Goal: Use online tool/utility: Utilize a website feature to perform a specific function

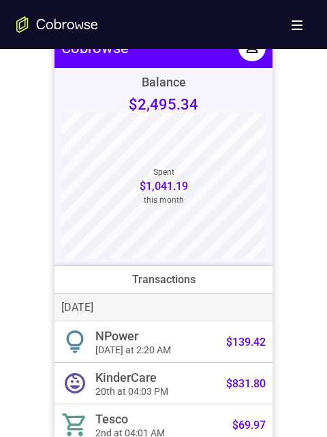
scroll to position [544, 0]
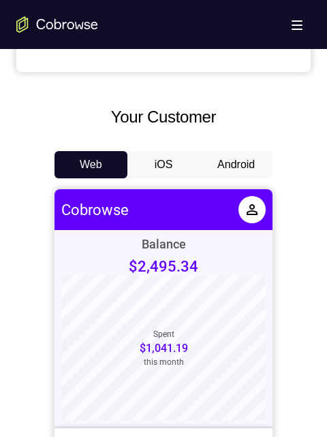
click at [233, 157] on button "Android" at bounding box center [235, 164] width 73 height 27
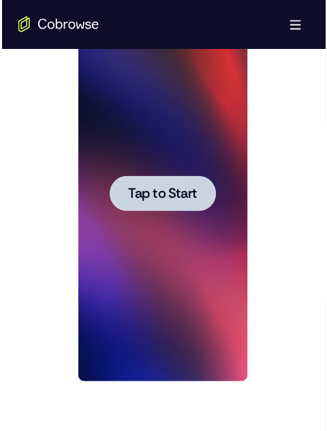
scroll to position [0, 0]
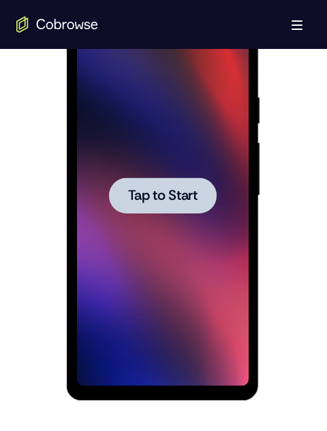
click at [169, 201] on span "Tap to Start" at bounding box center [161, 196] width 69 height 14
click at [182, 210] on div at bounding box center [162, 196] width 108 height 36
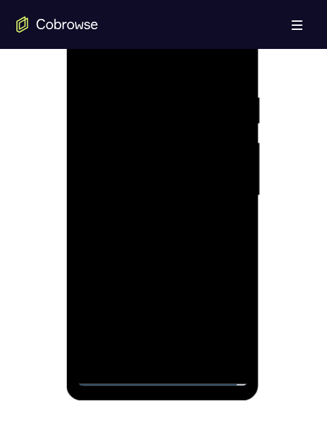
scroll to position [681, 0]
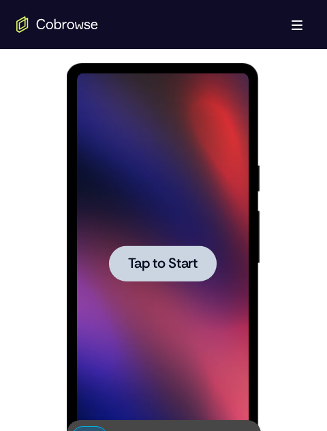
click at [143, 276] on div at bounding box center [162, 264] width 108 height 36
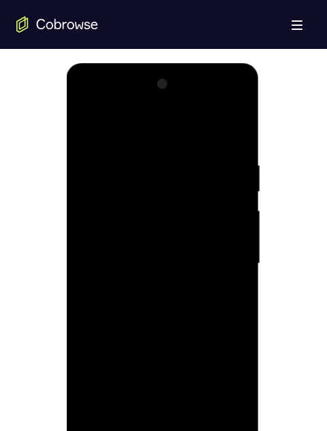
click at [111, 436] on div at bounding box center [161, 263] width 171 height 381
click at [227, 388] on div at bounding box center [161, 263] width 171 height 381
click at [86, 105] on div at bounding box center [161, 263] width 171 height 381
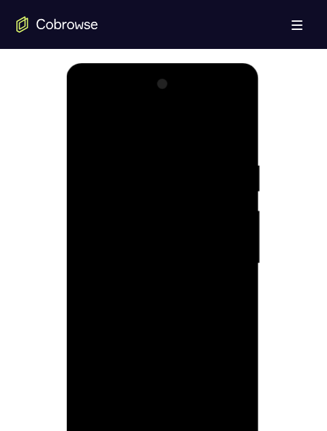
click at [221, 269] on div at bounding box center [161, 263] width 171 height 381
click at [146, 290] on div at bounding box center [161, 263] width 171 height 381
click at [125, 235] on div at bounding box center [161, 263] width 171 height 381
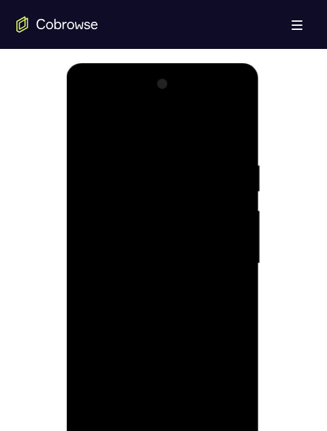
click at [120, 233] on div at bounding box center [161, 263] width 171 height 381
click at [239, 233] on div at bounding box center [161, 263] width 171 height 381
click at [231, 233] on div at bounding box center [161, 263] width 171 height 381
click at [184, 265] on div at bounding box center [161, 263] width 171 height 381
click at [170, 350] on div at bounding box center [161, 263] width 171 height 381
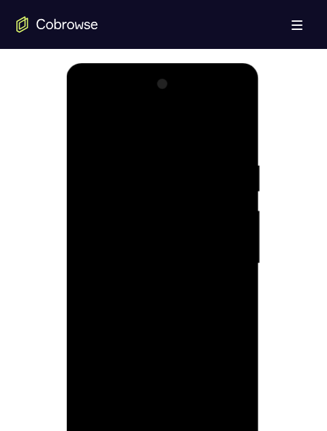
click at [159, 338] on div at bounding box center [161, 263] width 171 height 381
click at [227, 128] on div at bounding box center [161, 263] width 171 height 381
click at [153, 355] on div at bounding box center [161, 263] width 171 height 381
click at [82, 128] on div at bounding box center [161, 263] width 171 height 381
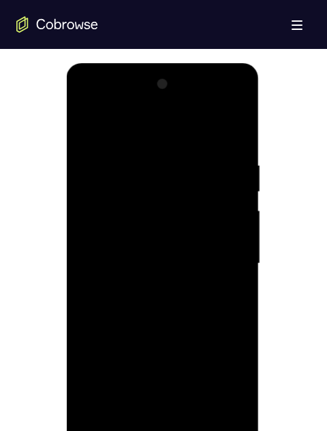
click at [151, 254] on div at bounding box center [161, 263] width 171 height 381
click at [141, 235] on div at bounding box center [161, 263] width 171 height 381
click at [158, 206] on div at bounding box center [161, 263] width 171 height 381
click at [154, 186] on div at bounding box center [161, 263] width 171 height 381
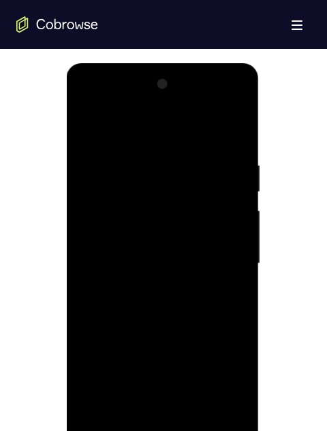
click at [154, 186] on div at bounding box center [161, 263] width 171 height 381
click at [131, 276] on div at bounding box center [161, 263] width 171 height 381
click at [233, 235] on div at bounding box center [161, 263] width 171 height 381
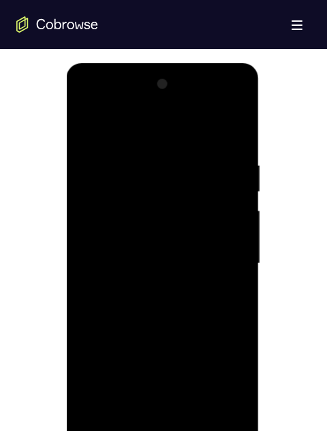
click at [201, 258] on div at bounding box center [161, 263] width 171 height 381
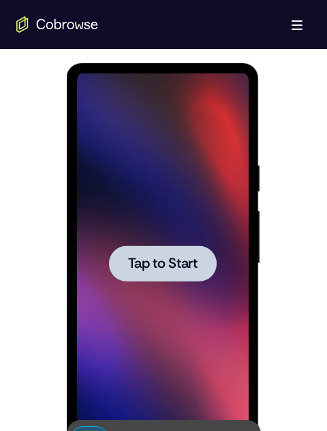
click at [152, 252] on div at bounding box center [162, 264] width 108 height 36
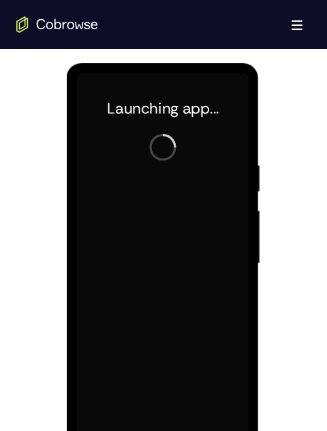
scroll to position [817, 0]
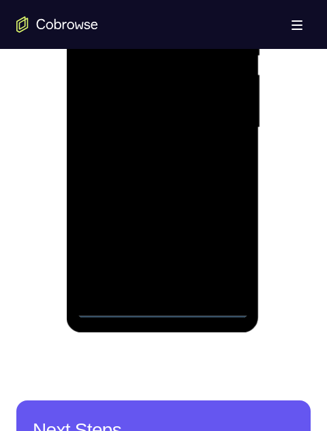
click at [121, 299] on div at bounding box center [161, 127] width 171 height 381
click at [116, 306] on div at bounding box center [161, 127] width 171 height 381
click at [214, 240] on div at bounding box center [161, 127] width 171 height 381
click at [168, 0] on div at bounding box center [161, 127] width 171 height 381
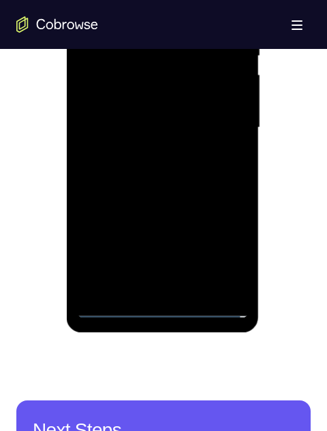
scroll to position [681, 0]
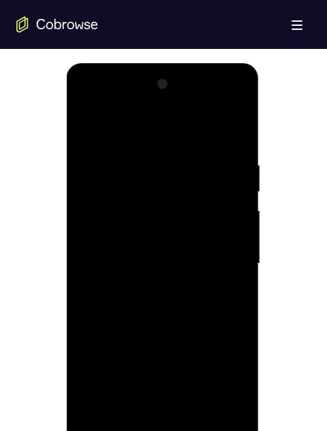
click at [224, 268] on div at bounding box center [161, 263] width 171 height 381
click at [150, 426] on div at bounding box center [161, 263] width 171 height 381
click at [85, 127] on div at bounding box center [161, 263] width 171 height 381
click at [110, 250] on div at bounding box center [161, 263] width 171 height 381
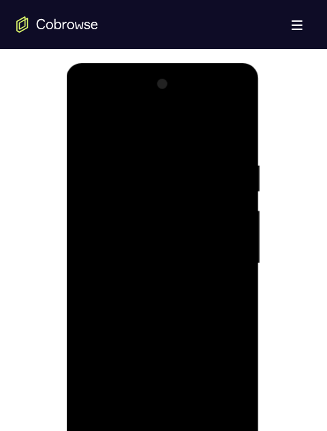
click at [108, 241] on div at bounding box center [161, 263] width 171 height 381
click at [234, 231] on div at bounding box center [161, 263] width 171 height 381
click at [201, 269] on div at bounding box center [161, 263] width 171 height 381
click at [200, 358] on div at bounding box center [161, 263] width 171 height 381
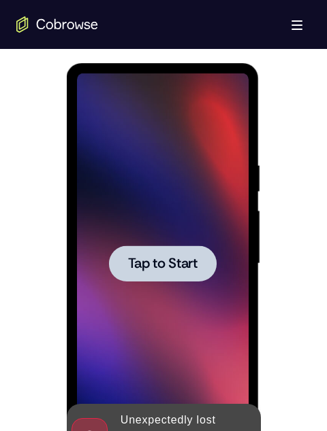
click at [174, 273] on div at bounding box center [162, 264] width 108 height 36
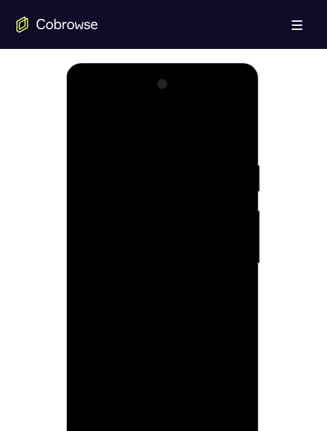
scroll to position [817, 0]
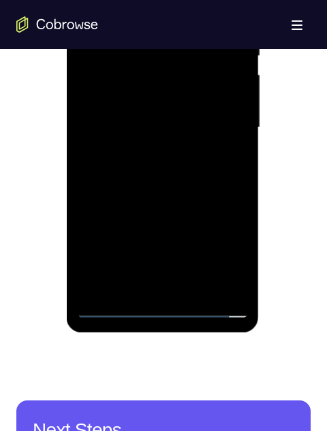
click at [111, 301] on div at bounding box center [161, 127] width 171 height 381
drag, startPoint x: 108, startPoint y: 308, endPoint x: 73, endPoint y: 195, distance: 118.2
click at [119, 312] on div at bounding box center [161, 127] width 171 height 381
click at [122, 301] on div at bounding box center [161, 127] width 171 height 381
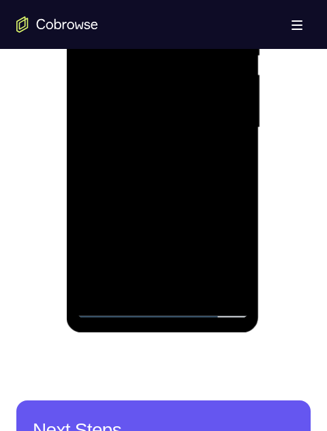
click at [122, 301] on div at bounding box center [161, 127] width 171 height 381
click at [110, 304] on div at bounding box center [161, 127] width 171 height 381
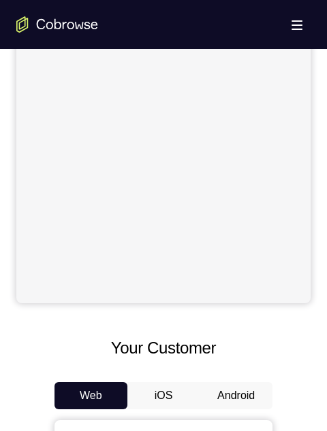
scroll to position [408, 0]
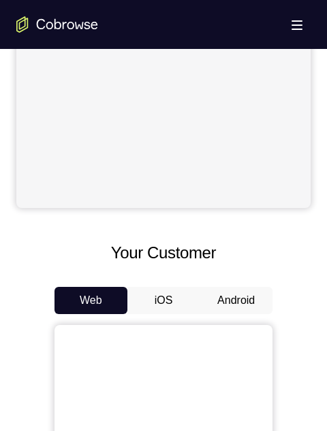
click at [234, 299] on button "Android" at bounding box center [235, 300] width 73 height 27
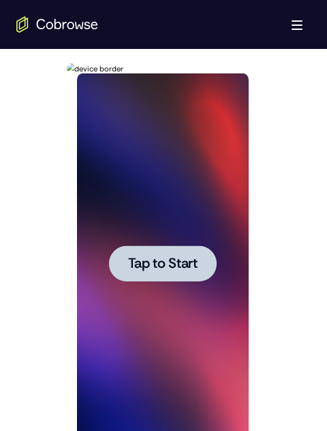
scroll to position [0, 0]
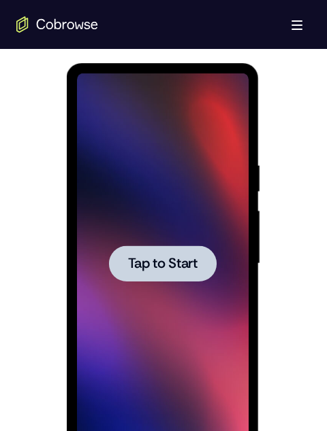
click at [159, 260] on span "Tap to Start" at bounding box center [161, 264] width 69 height 14
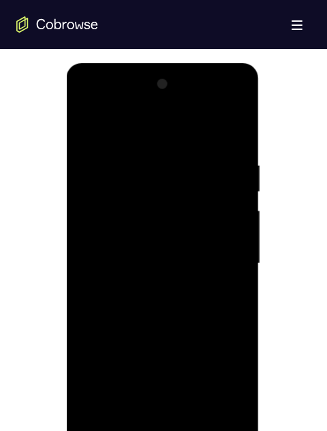
scroll to position [817, 0]
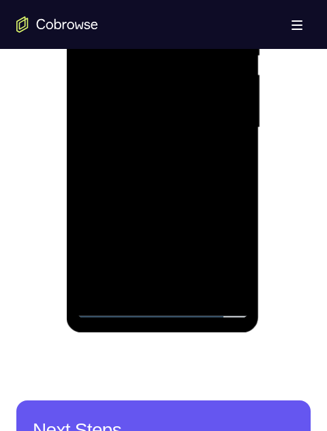
click at [113, 303] on div at bounding box center [161, 127] width 171 height 381
drag, startPoint x: 109, startPoint y: 304, endPoint x: 66, endPoint y: 88, distance: 219.3
click at [109, 303] on div at bounding box center [161, 127] width 171 height 381
click at [117, 307] on div at bounding box center [161, 127] width 171 height 381
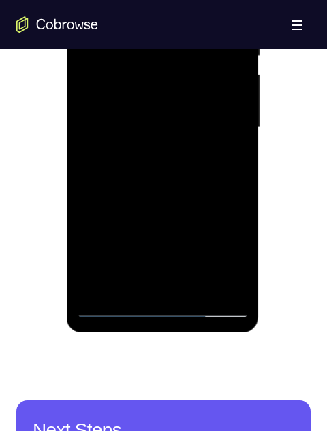
click at [211, 252] on div at bounding box center [161, 127] width 171 height 381
click at [224, 249] on div at bounding box center [161, 127] width 171 height 381
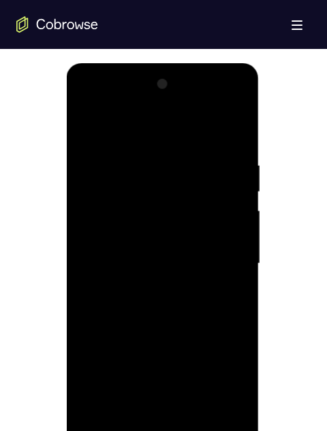
click at [88, 108] on div at bounding box center [161, 263] width 171 height 381
click at [100, 221] on div at bounding box center [161, 263] width 171 height 381
click at [109, 263] on div at bounding box center [161, 263] width 171 height 381
click at [109, 252] on div at bounding box center [161, 263] width 171 height 381
click at [240, 225] on div at bounding box center [161, 263] width 171 height 381
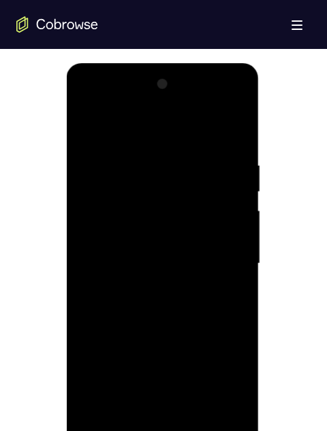
click at [126, 250] on div at bounding box center [161, 263] width 171 height 381
click at [185, 244] on div at bounding box center [161, 263] width 171 height 381
drag, startPoint x: 185, startPoint y: 244, endPoint x: 33, endPoint y: 49, distance: 246.8
click at [66, 63] on html "Online web based iOS Simulators and Android Emulators. Run iPhone, iPad, Mobile…" at bounding box center [163, 267] width 194 height 408
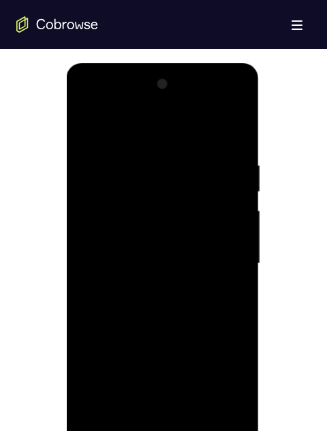
click at [250, 143] on div at bounding box center [162, 266] width 193 height 406
click at [226, 231] on div at bounding box center [161, 263] width 171 height 381
click at [150, 231] on div at bounding box center [161, 263] width 171 height 381
click at [119, 260] on div at bounding box center [161, 263] width 171 height 381
click at [166, 299] on div at bounding box center [161, 263] width 171 height 381
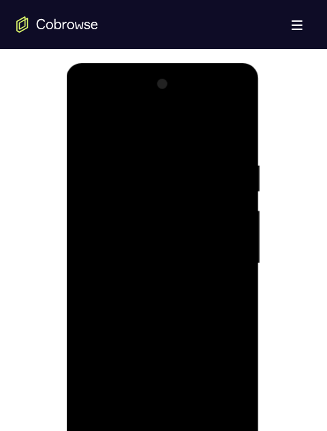
click at [166, 299] on div at bounding box center [161, 263] width 171 height 381
click at [180, 263] on div at bounding box center [161, 263] width 171 height 381
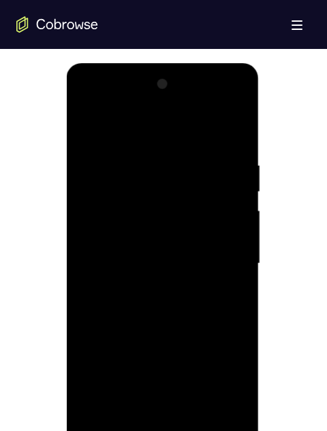
click at [178, 295] on div at bounding box center [161, 263] width 171 height 381
click at [182, 263] on div at bounding box center [161, 263] width 171 height 381
click at [191, 305] on div at bounding box center [161, 263] width 171 height 381
click at [181, 303] on div at bounding box center [161, 263] width 171 height 381
click at [177, 301] on div at bounding box center [161, 263] width 171 height 381
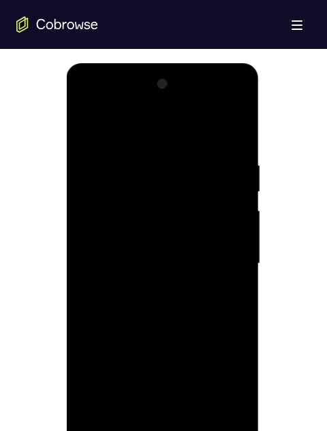
click at [174, 295] on div at bounding box center [161, 263] width 171 height 381
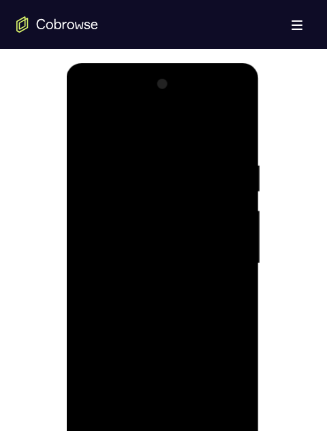
click at [174, 295] on div at bounding box center [161, 263] width 171 height 381
click at [214, 63] on div at bounding box center [162, 63] width 193 height 0
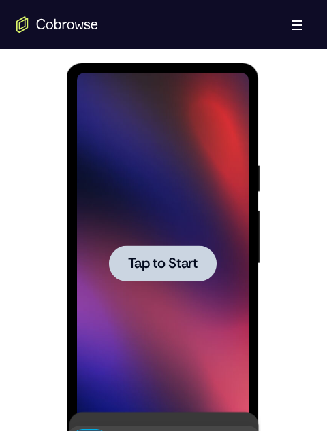
drag, startPoint x: 174, startPoint y: 295, endPoint x: 218, endPoint y: 149, distance: 152.7
click at [183, 265] on span "Tap to Start" at bounding box center [161, 264] width 69 height 14
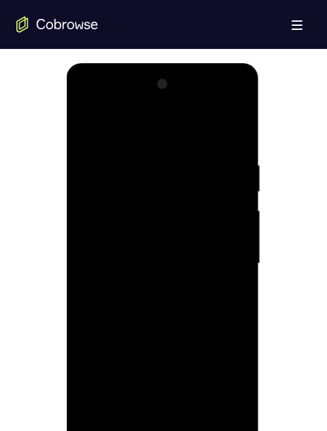
scroll to position [817, 0]
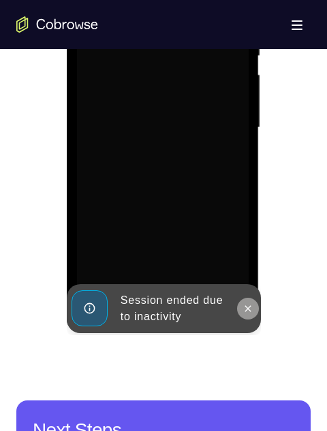
click at [244, 302] on button at bounding box center [247, 309] width 22 height 22
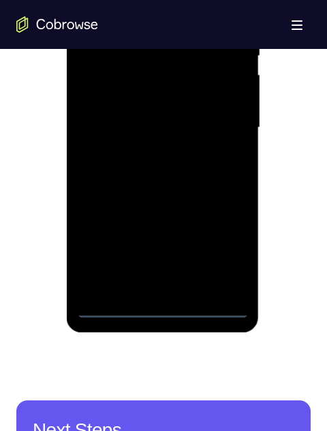
scroll to position [681, 0]
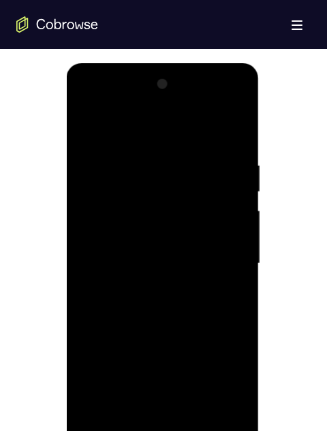
click at [108, 431] on div at bounding box center [161, 263] width 171 height 381
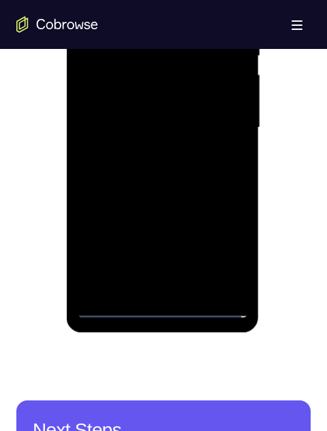
drag, startPoint x: 119, startPoint y: 306, endPoint x: 178, endPoint y: 263, distance: 72.5
click at [119, 306] on div at bounding box center [161, 127] width 171 height 381
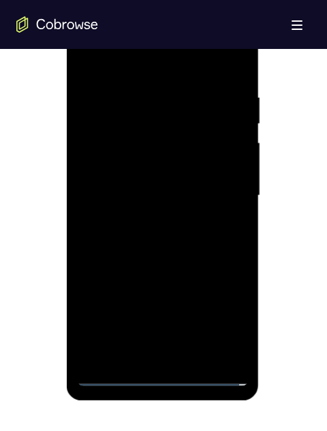
drag, startPoint x: 229, startPoint y: 311, endPoint x: 227, endPoint y: 298, distance: 13.0
click at [229, 310] on div at bounding box center [161, 195] width 171 height 381
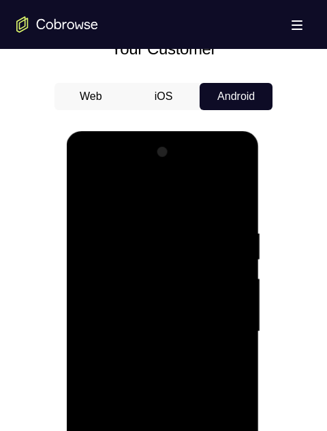
click at [84, 175] on div at bounding box center [161, 332] width 171 height 381
click at [223, 329] on div at bounding box center [161, 332] width 171 height 381
click at [147, 431] on div at bounding box center [161, 332] width 171 height 381
click at [114, 318] on div at bounding box center [161, 332] width 171 height 381
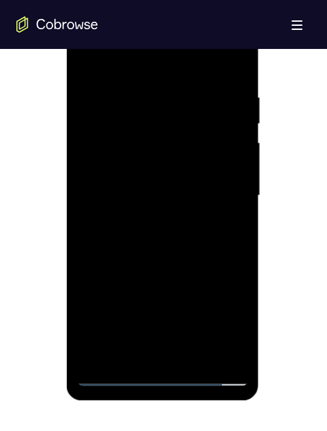
click at [88, 344] on div at bounding box center [161, 195] width 171 height 381
click at [129, 304] on div at bounding box center [161, 195] width 171 height 381
click at [139, 302] on div at bounding box center [161, 195] width 171 height 381
click at [136, 306] on div at bounding box center [161, 195] width 171 height 381
click at [159, 170] on div at bounding box center [161, 195] width 171 height 381
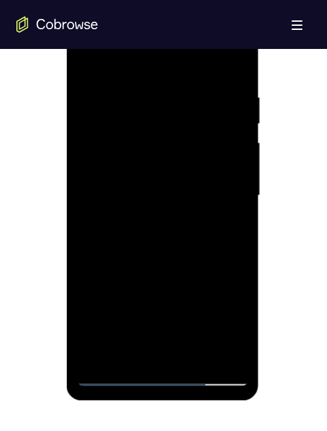
click at [185, 189] on div at bounding box center [161, 195] width 171 height 381
click at [166, 263] on div at bounding box center [161, 195] width 171 height 381
click at [131, 358] on div at bounding box center [161, 195] width 171 height 381
click at [220, 61] on div at bounding box center [161, 195] width 171 height 381
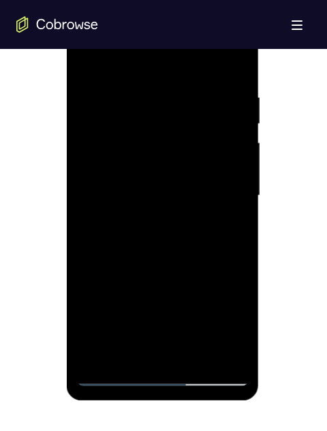
click at [207, 79] on div at bounding box center [161, 195] width 171 height 381
click at [88, 65] on div at bounding box center [161, 195] width 171 height 381
click at [122, 111] on div at bounding box center [161, 195] width 171 height 381
click at [90, 50] on div at bounding box center [161, 195] width 171 height 381
click at [112, 82] on div at bounding box center [161, 195] width 171 height 381
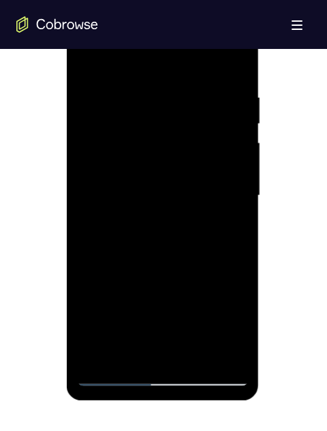
click at [154, 102] on div at bounding box center [161, 195] width 171 height 381
click at [196, 353] on div at bounding box center [161, 195] width 171 height 381
click at [166, 268] on div at bounding box center [161, 195] width 171 height 381
click at [88, 59] on div at bounding box center [161, 195] width 171 height 381
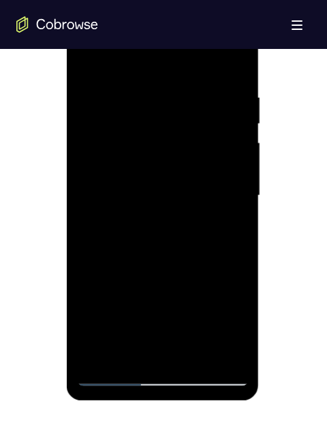
click at [88, 59] on div at bounding box center [161, 195] width 171 height 381
click at [152, 73] on div at bounding box center [161, 195] width 171 height 381
click at [230, 70] on div at bounding box center [161, 195] width 171 height 381
click at [231, 64] on div at bounding box center [161, 195] width 171 height 381
drag, startPoint x: 120, startPoint y: 355, endPoint x: 130, endPoint y: 355, distance: 10.2
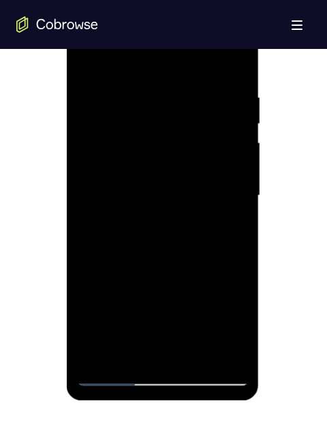
click at [130, 355] on div at bounding box center [161, 195] width 171 height 381
click at [191, 355] on div at bounding box center [161, 195] width 171 height 381
click at [88, 59] on div at bounding box center [161, 195] width 171 height 381
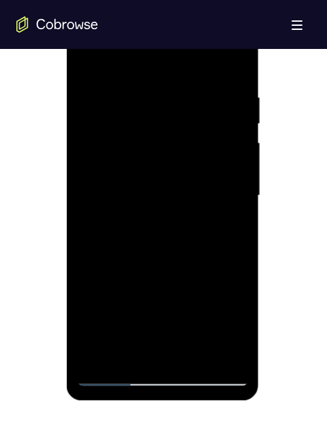
click at [125, 73] on div at bounding box center [161, 195] width 171 height 381
click at [130, 170] on div at bounding box center [161, 195] width 171 height 381
click at [122, 352] on div at bounding box center [161, 195] width 171 height 381
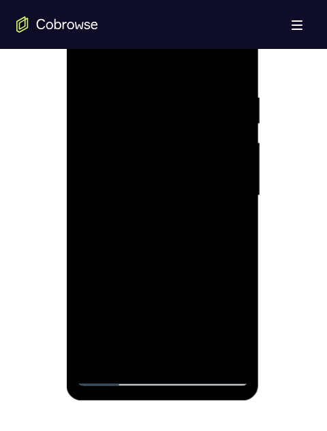
click at [122, 352] on div at bounding box center [161, 195] width 171 height 381
click at [127, 218] on div at bounding box center [161, 195] width 171 height 381
click at [227, 217] on div at bounding box center [161, 195] width 171 height 381
click at [226, 228] on div at bounding box center [161, 195] width 171 height 381
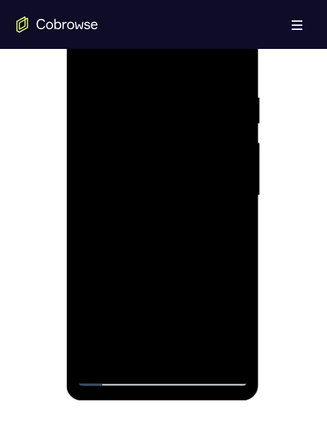
click at [223, 227] on div at bounding box center [161, 195] width 171 height 381
click at [90, 56] on div at bounding box center [161, 195] width 171 height 381
click at [131, 353] on div at bounding box center [161, 195] width 171 height 381
click at [131, 55] on div at bounding box center [161, 195] width 171 height 381
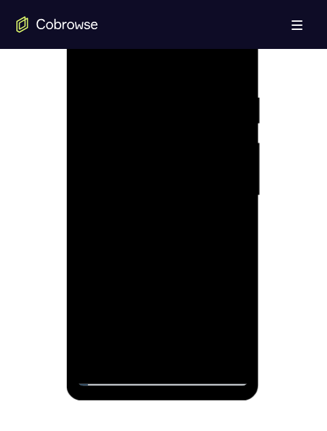
click at [131, 55] on div at bounding box center [161, 195] width 171 height 381
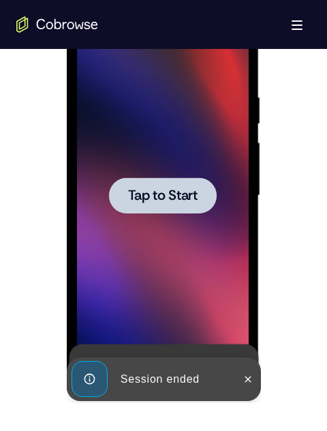
click at [147, 193] on span "Tap to Start" at bounding box center [161, 196] width 69 height 14
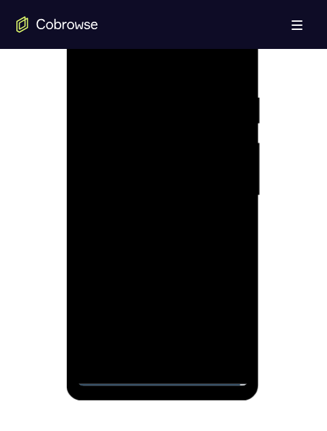
click at [115, 367] on div at bounding box center [161, 195] width 171 height 381
click at [115, 372] on div at bounding box center [161, 195] width 171 height 381
click at [110, 377] on div at bounding box center [161, 195] width 171 height 381
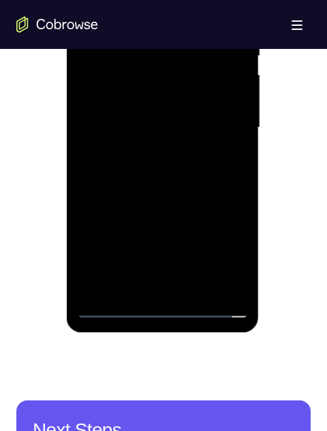
click at [212, 244] on div at bounding box center [161, 127] width 171 height 381
click at [95, 0] on div at bounding box center [161, 127] width 171 height 381
click at [220, 127] on div at bounding box center [161, 127] width 171 height 381
click at [222, 125] on div at bounding box center [161, 127] width 171 height 381
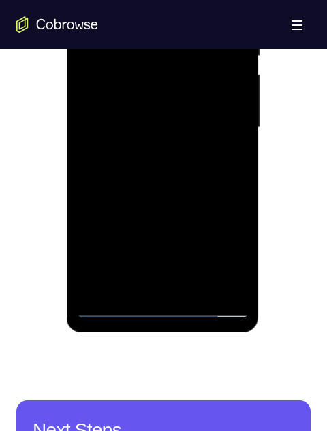
scroll to position [681, 0]
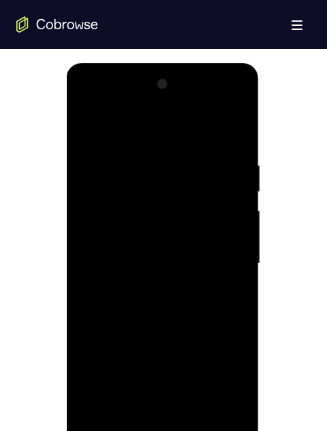
click at [144, 421] on div at bounding box center [161, 263] width 171 height 381
click at [166, 251] on div at bounding box center [161, 263] width 171 height 381
click at [108, 414] on div at bounding box center [161, 263] width 171 height 381
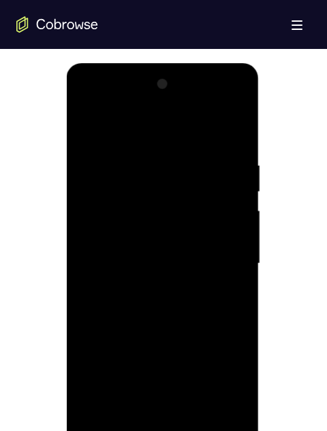
scroll to position [817, 0]
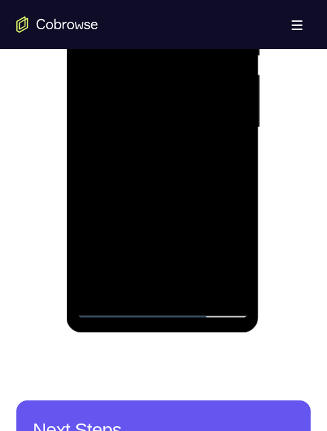
drag, startPoint x: 115, startPoint y: 286, endPoint x: 82, endPoint y: 282, distance: 33.6
click at [82, 282] on div at bounding box center [161, 127] width 171 height 381
click at [120, 154] on div at bounding box center [161, 127] width 171 height 381
click at [174, 212] on div at bounding box center [161, 127] width 171 height 381
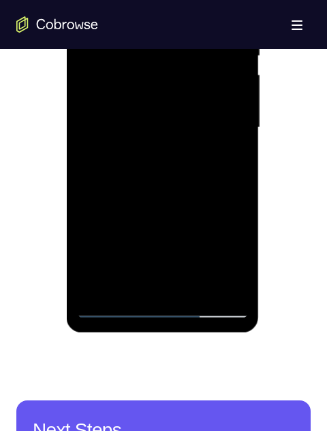
click at [81, 0] on div at bounding box center [161, 127] width 171 height 381
click at [84, 0] on div at bounding box center [161, 127] width 171 height 381
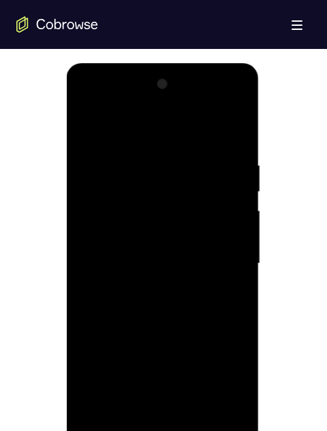
click at [92, 419] on div at bounding box center [161, 263] width 171 height 381
click at [137, 367] on div at bounding box center [161, 263] width 171 height 381
click at [135, 374] on div at bounding box center [161, 263] width 171 height 381
click at [128, 226] on div at bounding box center [161, 263] width 171 height 381
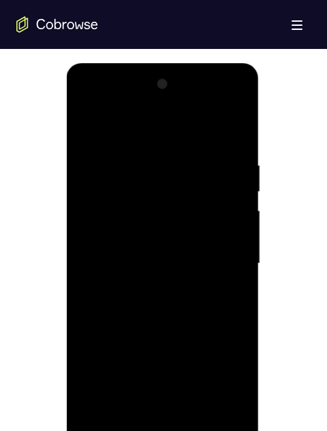
click at [230, 235] on div at bounding box center [161, 263] width 171 height 381
click at [189, 260] on div at bounding box center [161, 263] width 171 height 381
click at [182, 312] on div at bounding box center [161, 263] width 171 height 381
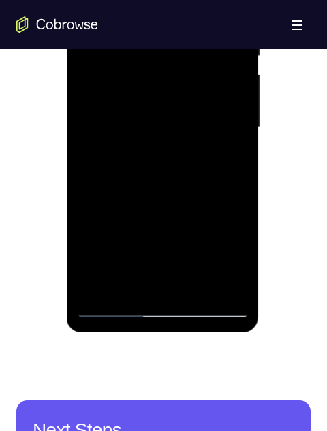
click at [177, 184] on div at bounding box center [161, 127] width 171 height 381
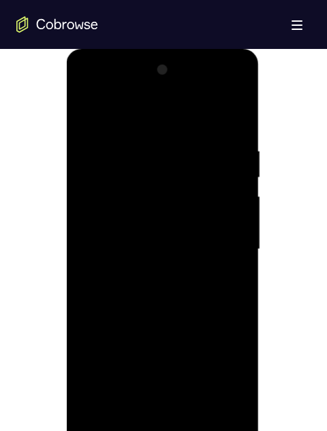
scroll to position [681, 0]
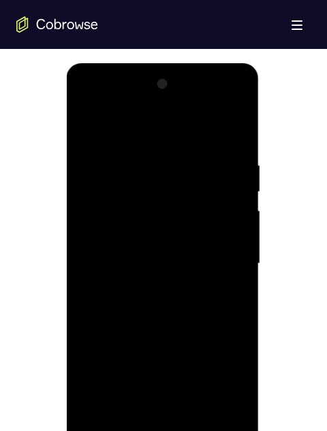
click at [220, 130] on div at bounding box center [161, 263] width 171 height 381
click at [226, 424] on div at bounding box center [161, 263] width 171 height 381
click at [230, 422] on div at bounding box center [161, 263] width 171 height 381
click at [227, 421] on div at bounding box center [161, 263] width 171 height 381
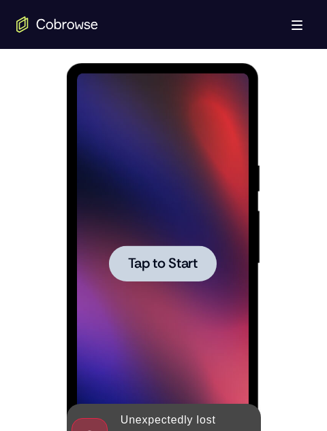
scroll to position [817, 0]
